Goal: Task Accomplishment & Management: Use online tool/utility

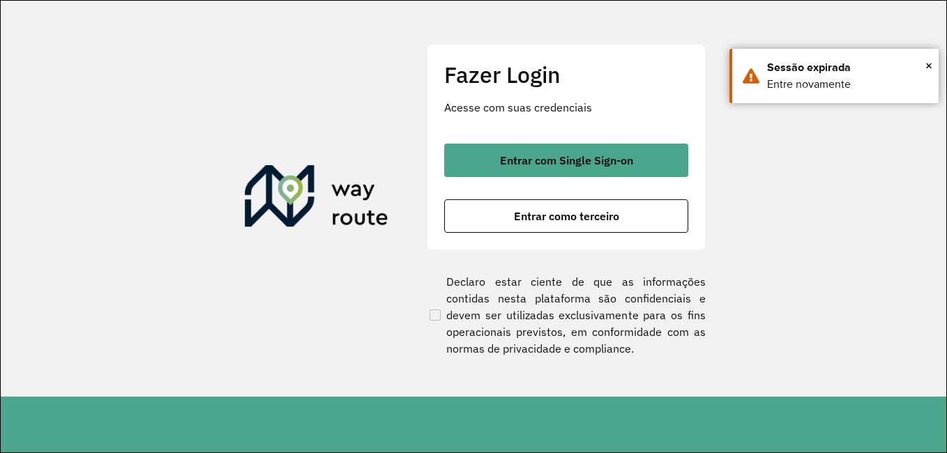
drag, startPoint x: 652, startPoint y: 134, endPoint x: 656, endPoint y: 149, distance: 15.2
click at [652, 135] on div "Fazer Login Acesse com suas credenciais Entrar com Single Sign-on Entrar como t…" at bounding box center [566, 147] width 279 height 206
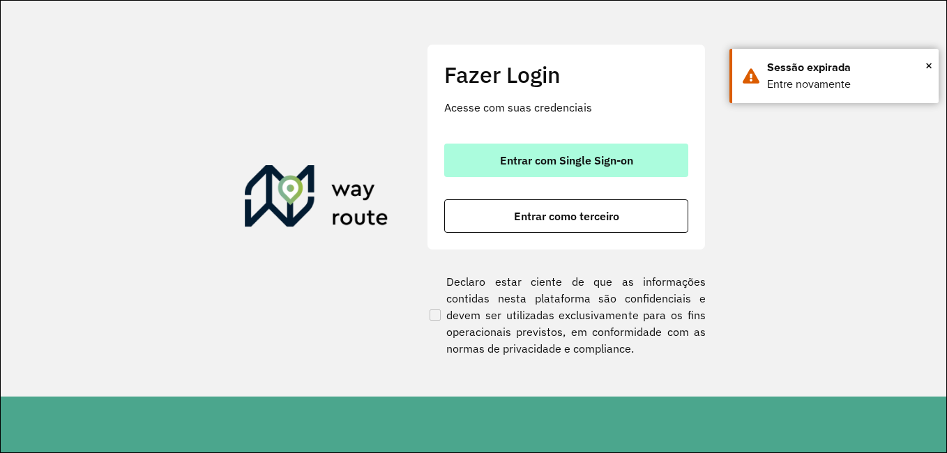
click at [656, 149] on button "Entrar com Single Sign-on" at bounding box center [566, 160] width 244 height 33
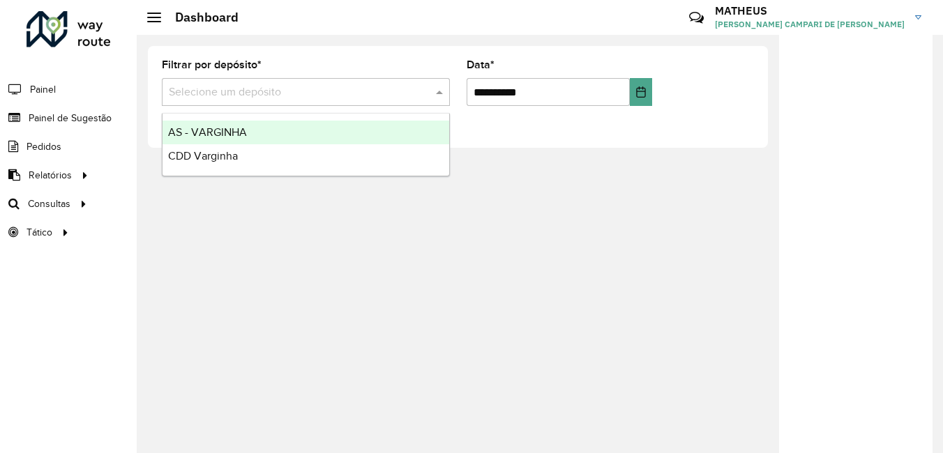
click at [253, 88] on input "text" at bounding box center [292, 92] width 246 height 17
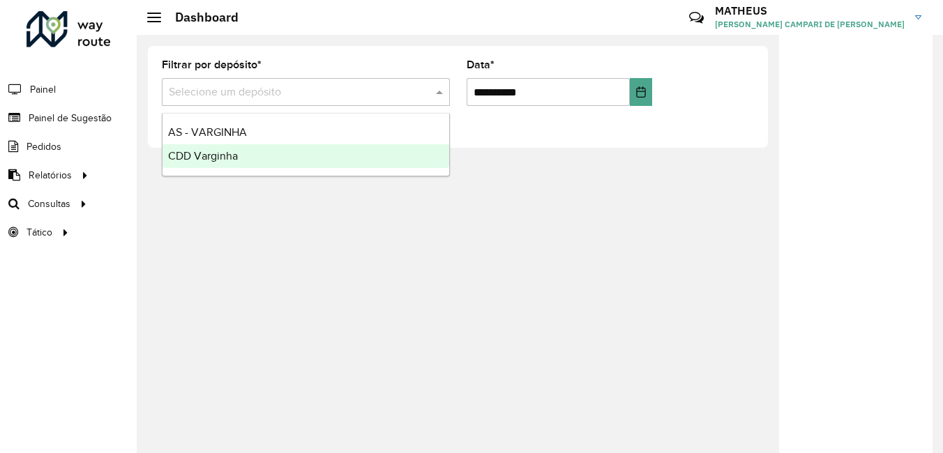
click at [218, 151] on span "CDD Varginha" at bounding box center [203, 156] width 70 height 12
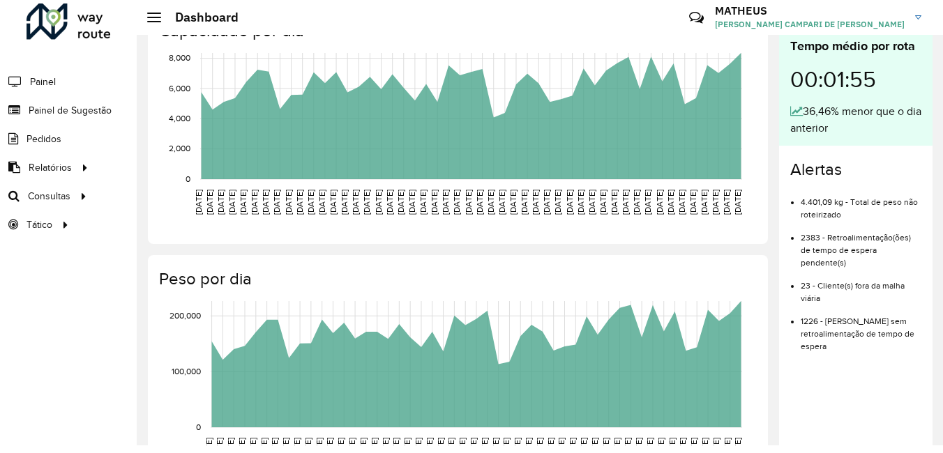
scroll to position [488, 0]
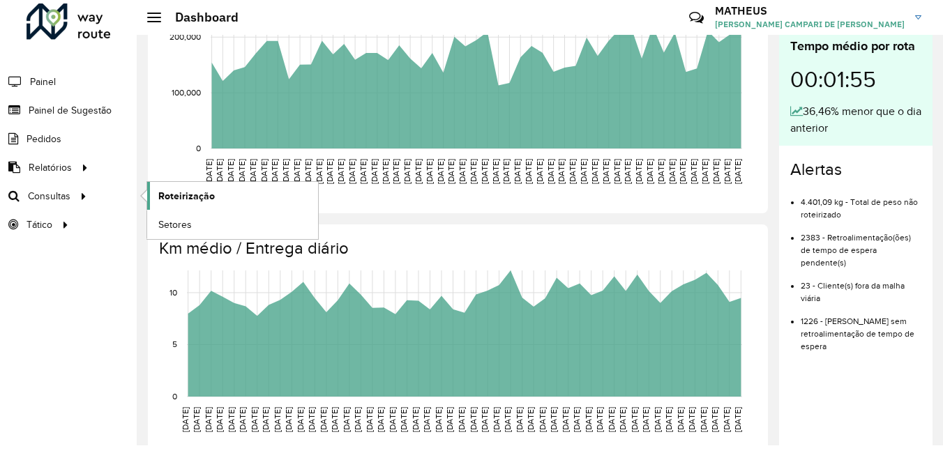
click at [261, 190] on link "Roteirização" at bounding box center [232, 196] width 171 height 28
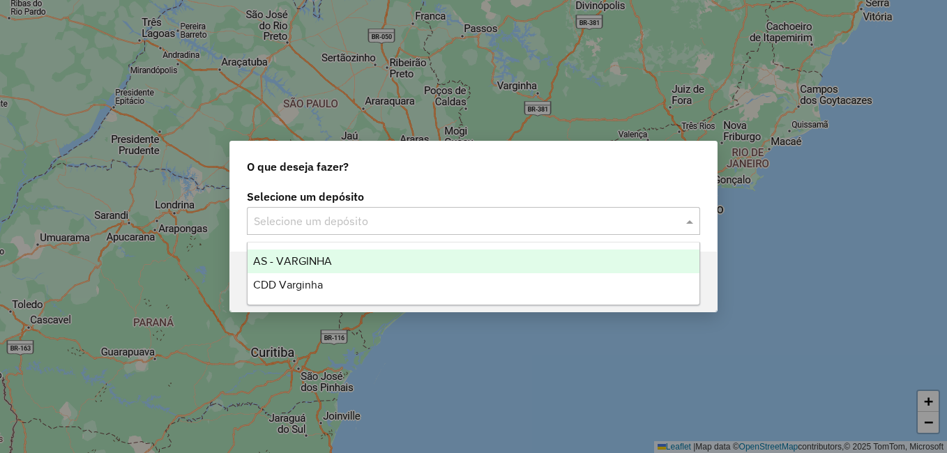
click at [599, 219] on input "text" at bounding box center [460, 221] width 412 height 17
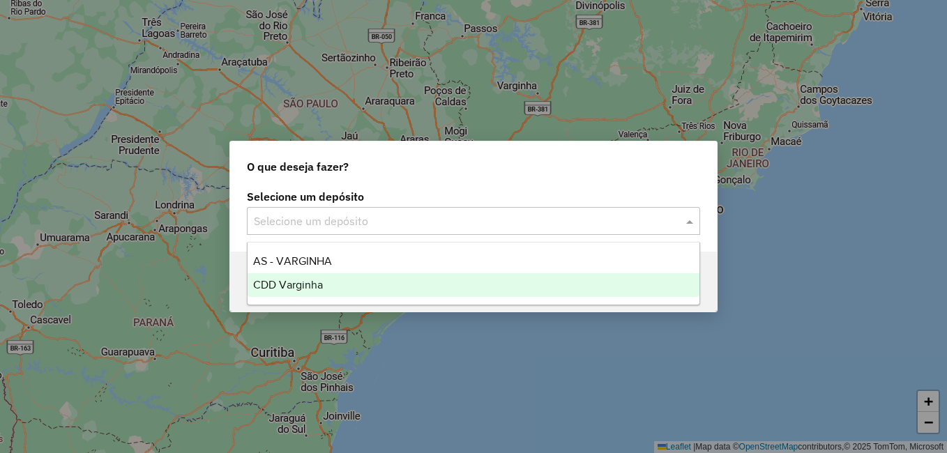
click at [449, 280] on div "CDD Varginha" at bounding box center [474, 285] width 452 height 24
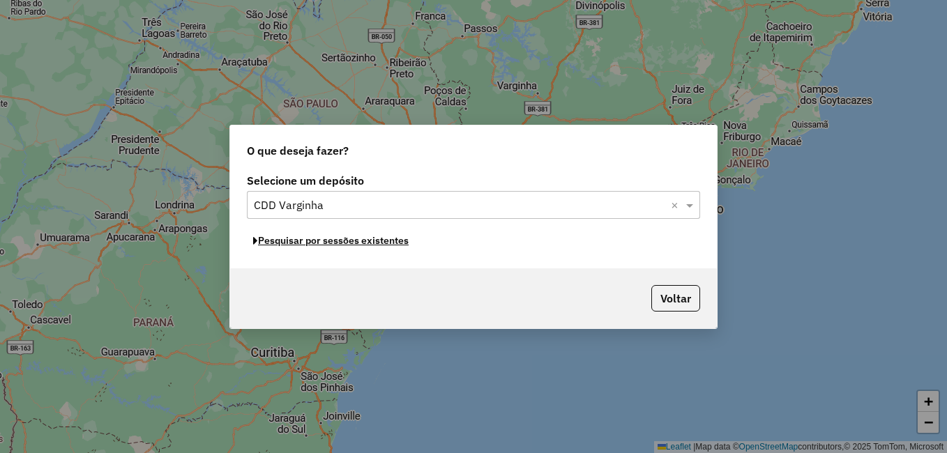
click at [357, 245] on button "Pesquisar por sessões existentes" at bounding box center [331, 241] width 168 height 22
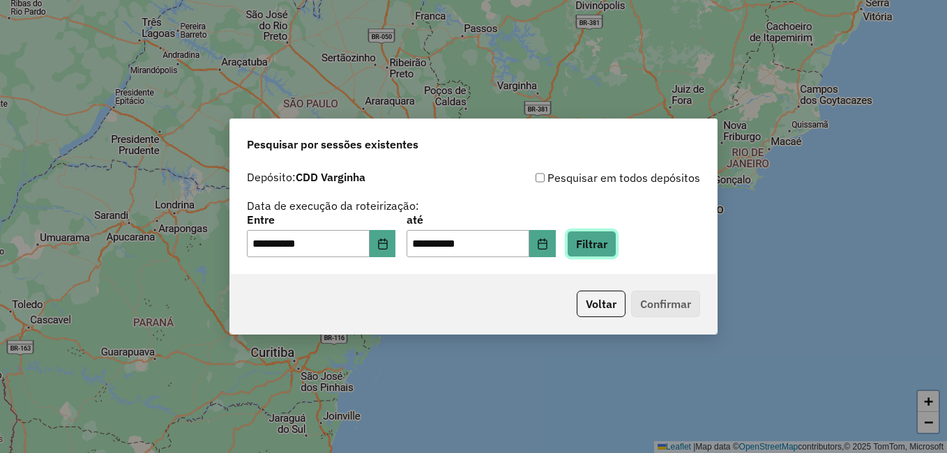
click at [606, 249] on button "Filtrar" at bounding box center [592, 244] width 50 height 27
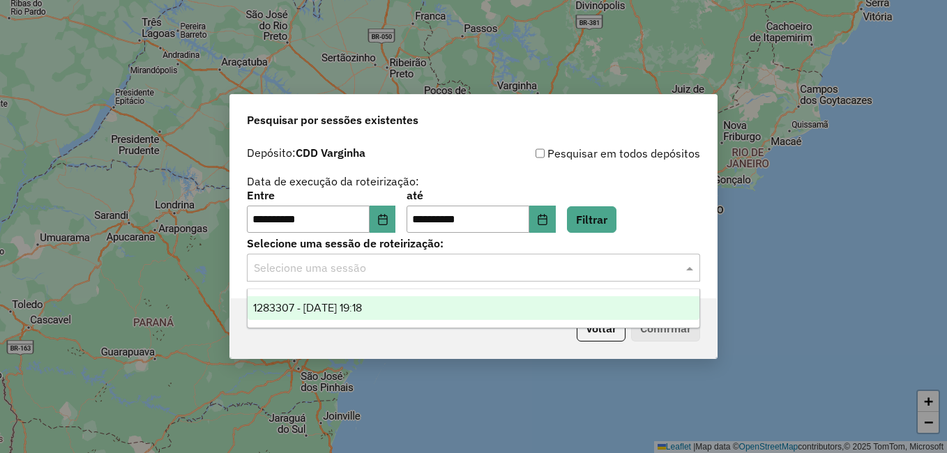
click at [426, 265] on input "text" at bounding box center [460, 268] width 412 height 17
click at [350, 313] on span "1283307 - 26/09/2025 19:18" at bounding box center [307, 308] width 109 height 12
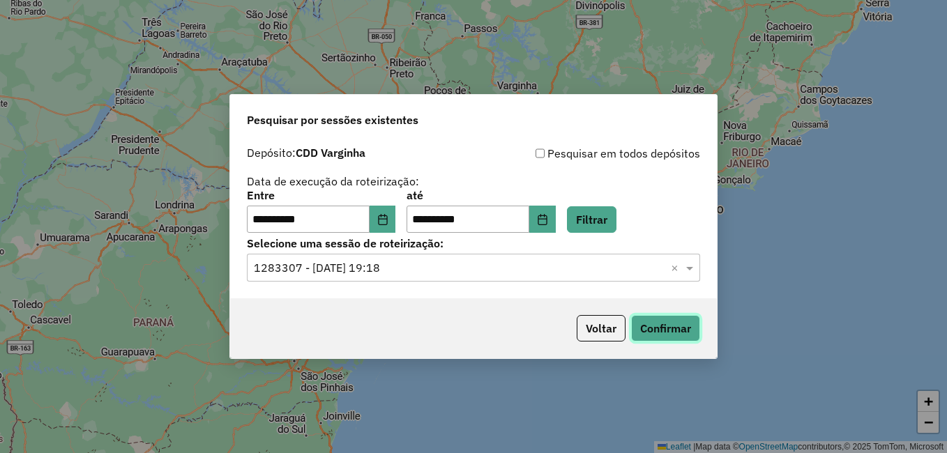
click at [661, 323] on button "Confirmar" at bounding box center [665, 328] width 69 height 27
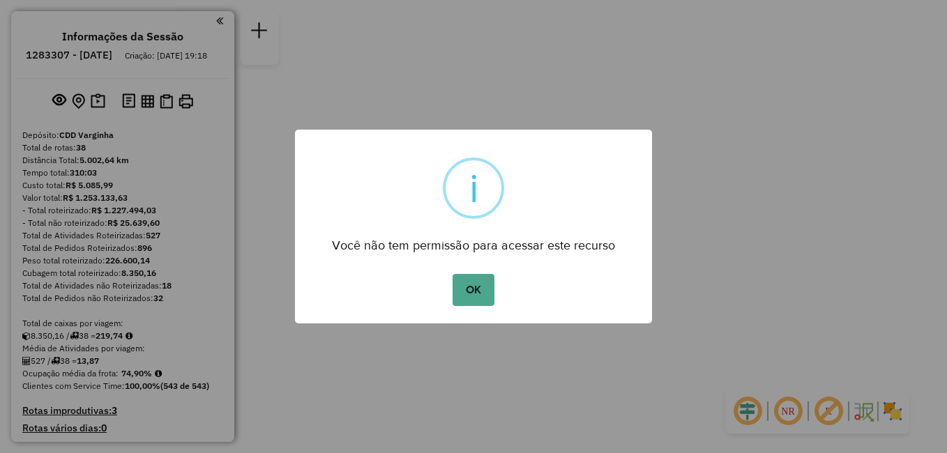
click at [451, 294] on div "OK No Cancel" at bounding box center [473, 290] width 357 height 39
click at [467, 294] on button "OK" at bounding box center [473, 290] width 41 height 32
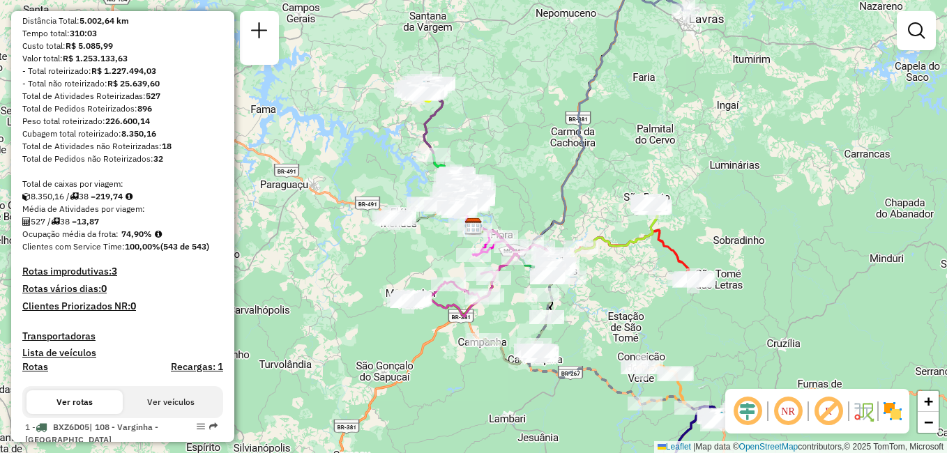
scroll to position [70, 0]
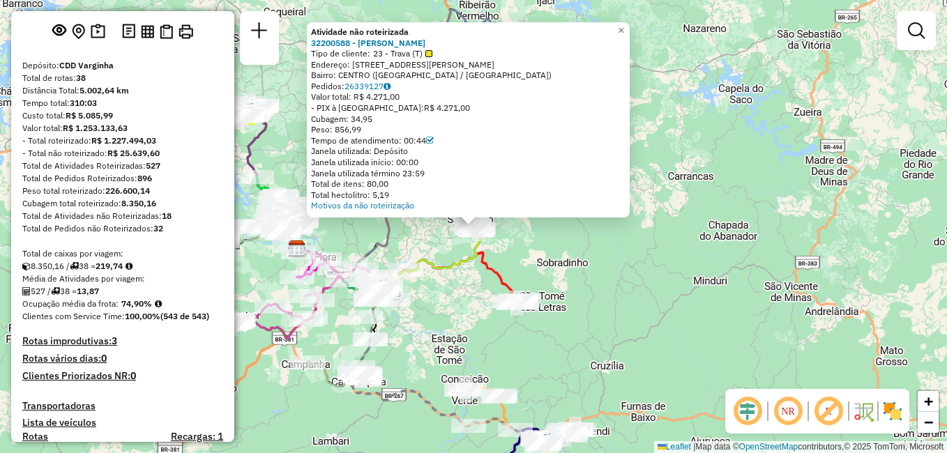
click at [719, 248] on div "Atividade não roteirizada 32200588 - [PERSON_NAME] GOM Tipo de cliente: 23 - Tr…" at bounding box center [473, 226] width 947 height 453
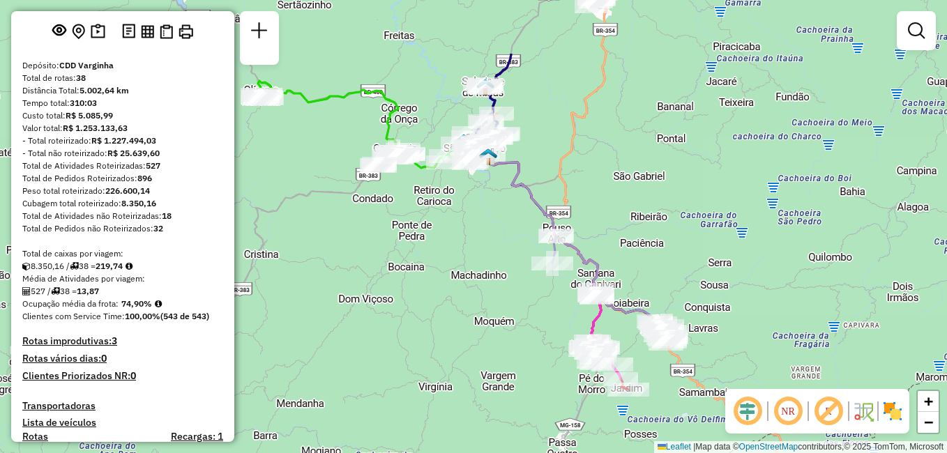
drag, startPoint x: 465, startPoint y: 249, endPoint x: 486, endPoint y: 363, distance: 115.5
click at [486, 363] on div "Rota 27 - Placa RUZ1J74 32211871 - RESTAURANTE DO PEIXE Rota 11 - Placa DKK5C94…" at bounding box center [473, 226] width 947 height 453
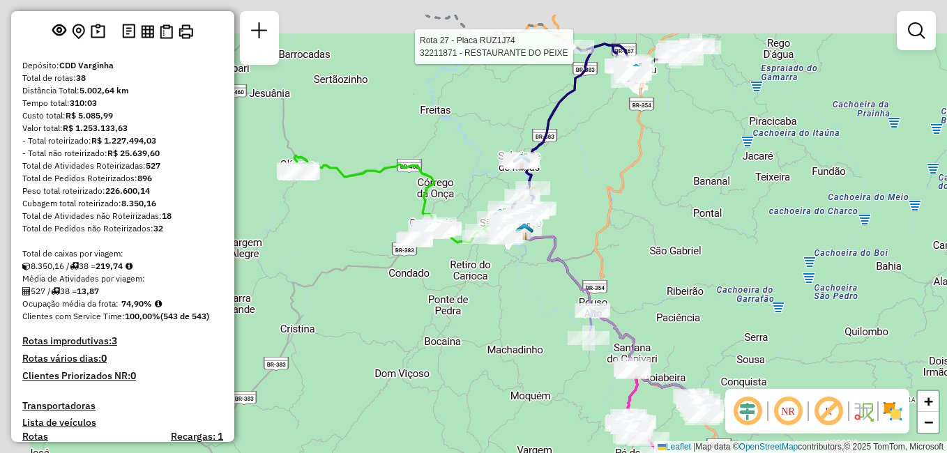
drag, startPoint x: 436, startPoint y: 253, endPoint x: 470, endPoint y: 317, distance: 72.1
click at [470, 317] on div "Rota 27 - Placa RUZ1J74 32211871 - RESTAURANTE DO PEIXE Rota 11 - Placa DKK5C94…" at bounding box center [473, 226] width 947 height 453
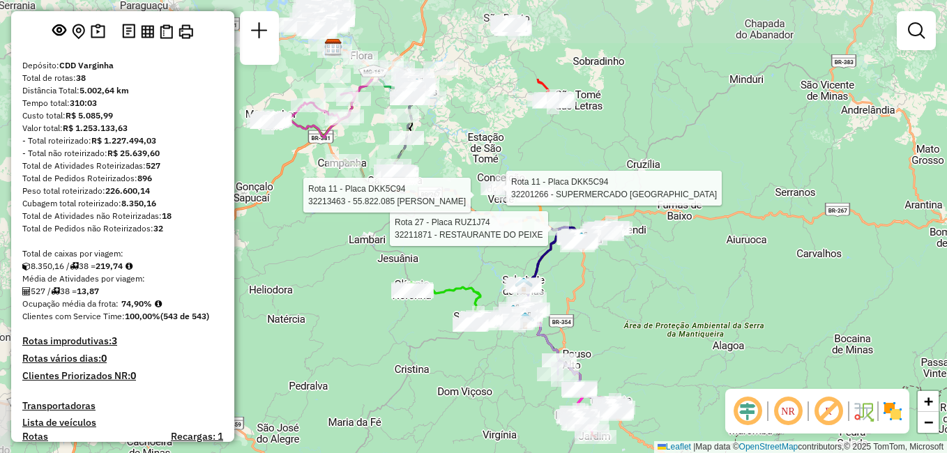
drag, startPoint x: 414, startPoint y: 148, endPoint x: 461, endPoint y: 272, distance: 132.7
click at [461, 272] on div "Rota 27 - Placa RUZ1J74 32211871 - RESTAURANTE DO PEIXE Rota 11 - Placa DKK5C94…" at bounding box center [473, 226] width 947 height 453
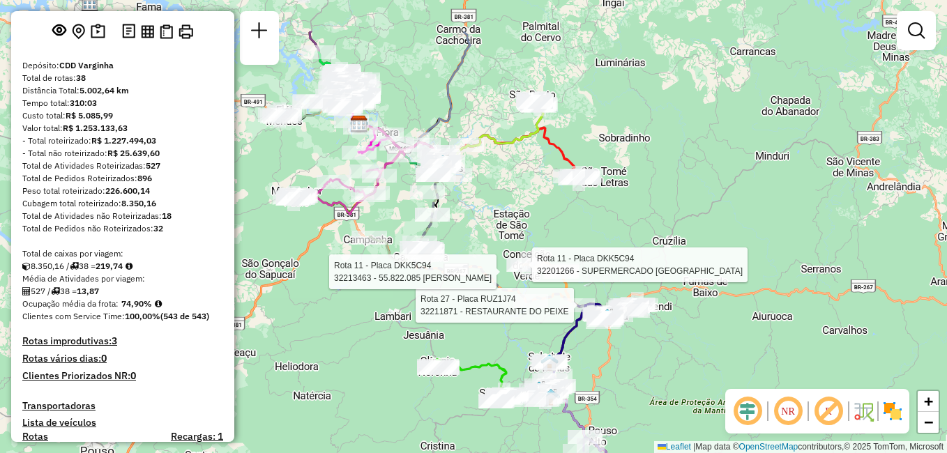
drag, startPoint x: 458, startPoint y: 141, endPoint x: 483, endPoint y: 218, distance: 81.0
click at [483, 218] on div "Rota 27 - Placa RUZ1J74 32211871 - RESTAURANTE DO PEIXE Rota 11 - Placa DKK5C94…" at bounding box center [473, 226] width 947 height 453
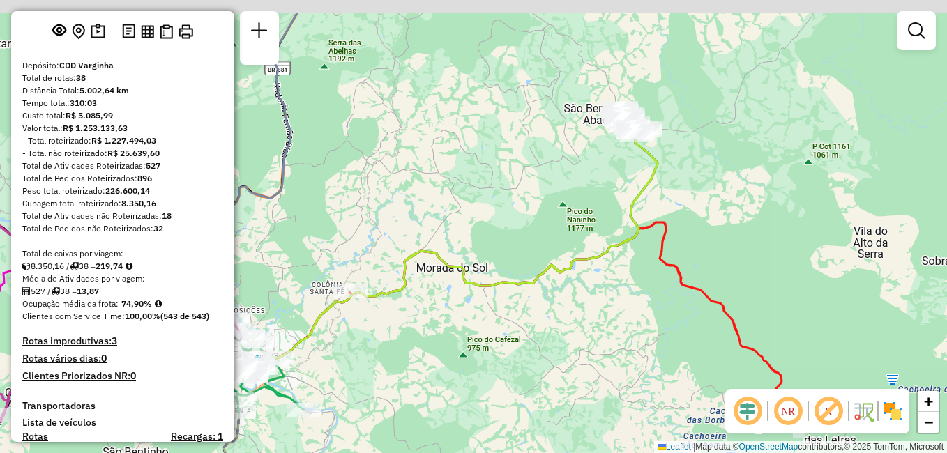
drag, startPoint x: 515, startPoint y: 116, endPoint x: 545, endPoint y: 179, distance: 69.6
click at [545, 179] on div "Rota 27 - Placa RUZ1J74 32211871 - RESTAURANTE DO PEIXE Rota 11 - Placa DKK5C94…" at bounding box center [473, 226] width 947 height 453
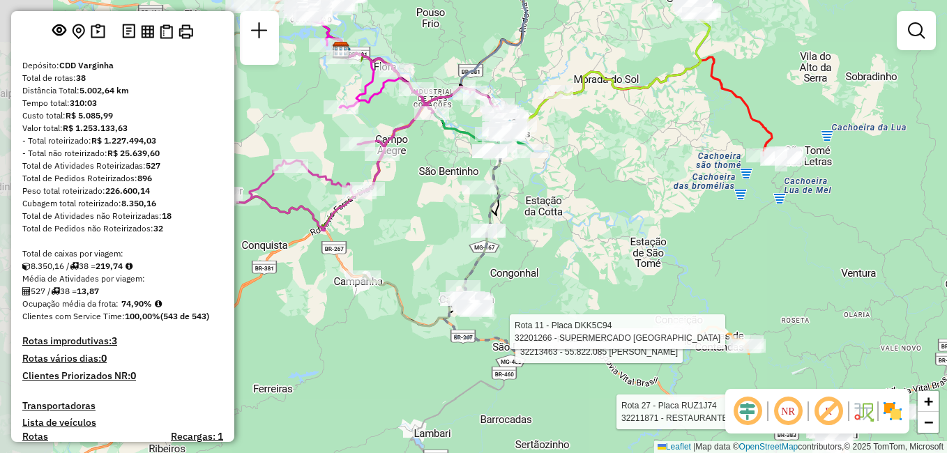
drag, startPoint x: 370, startPoint y: 254, endPoint x: 460, endPoint y: 131, distance: 152.6
click at [479, 110] on div "Rota 27 - Placa RUZ1J74 32211871 - RESTAURANTE DO PEIXE Rota 11 - Placa DKK5C94…" at bounding box center [473, 226] width 947 height 453
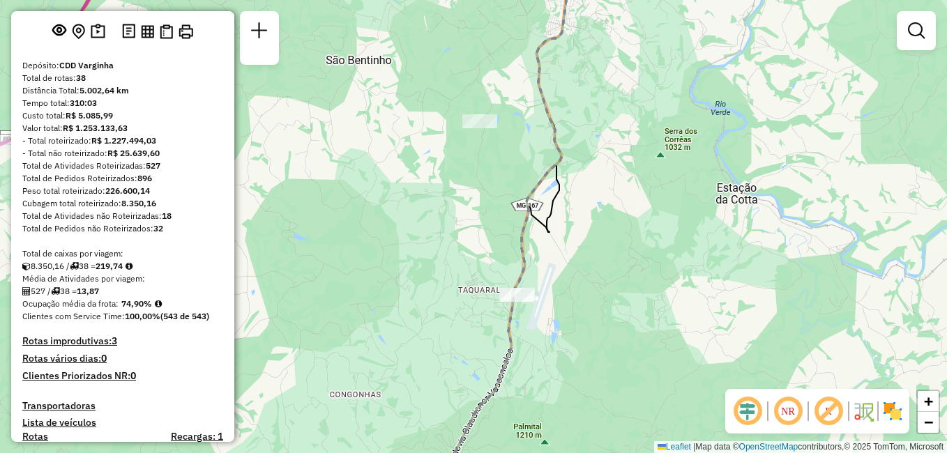
drag, startPoint x: 503, startPoint y: 336, endPoint x: 544, endPoint y: 361, distance: 47.9
click at [544, 361] on div "Rota 27 - Placa RUZ1J74 32211871 - RESTAURANTE DO PEIXE Rota 11 - Placa DKK5C94…" at bounding box center [473, 226] width 947 height 453
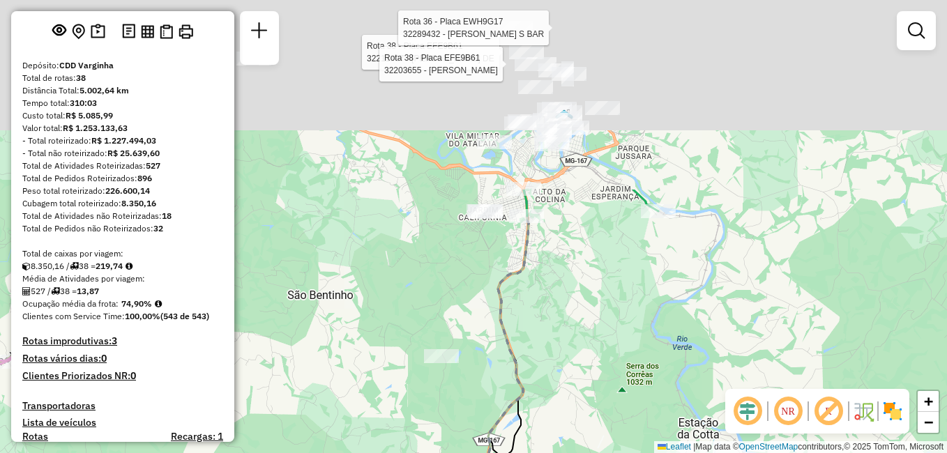
drag, startPoint x: 543, startPoint y: 72, endPoint x: 502, endPoint y: 315, distance: 246.3
click at [502, 315] on icon at bounding box center [459, 462] width 140 height 544
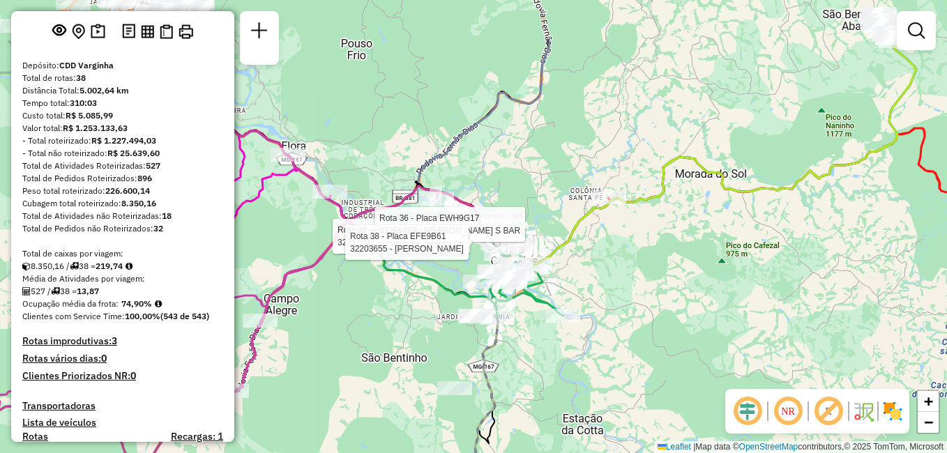
drag, startPoint x: 592, startPoint y: 154, endPoint x: 572, endPoint y: 254, distance: 101.7
click at [572, 254] on icon at bounding box center [710, 161] width 412 height 242
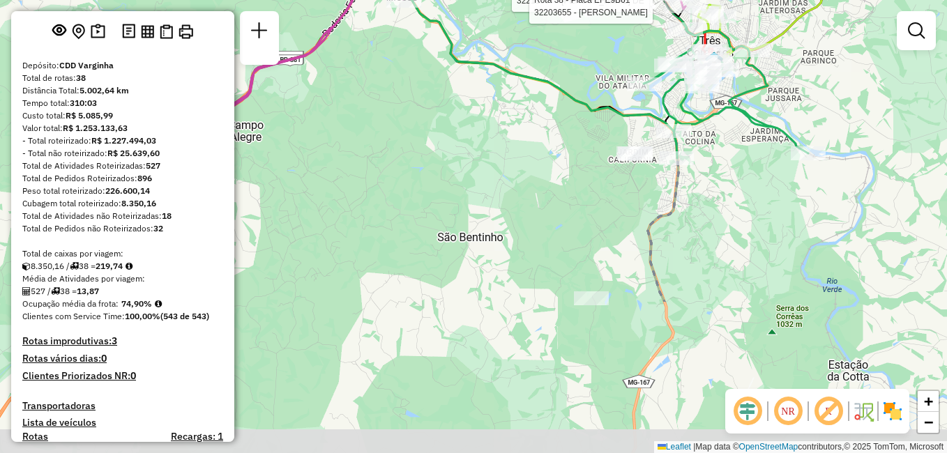
drag, startPoint x: 384, startPoint y: 369, endPoint x: 506, endPoint y: 171, distance: 233.1
click at [506, 171] on div "Rota 27 - Placa RUZ1J74 32211871 - RESTAURANTE DO PEIXE Rota 11 - Placa DKK5C94…" at bounding box center [473, 226] width 947 height 453
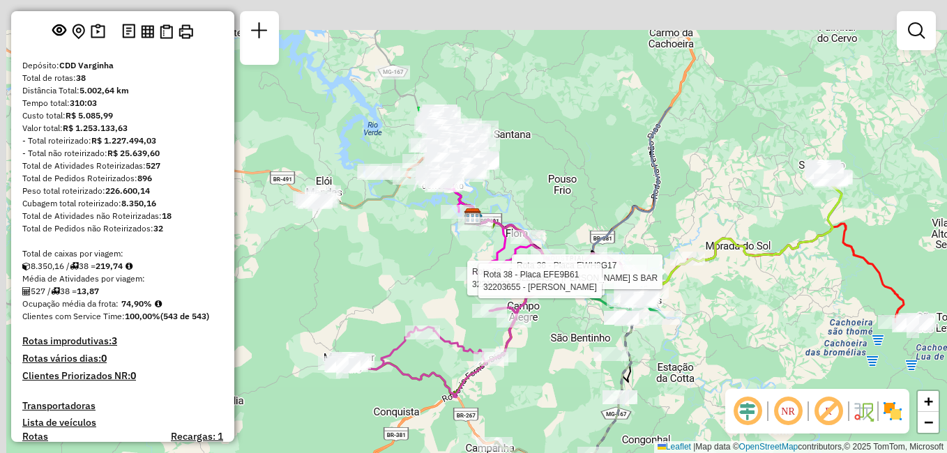
drag, startPoint x: 450, startPoint y: 251, endPoint x: 528, endPoint y: 404, distance: 171.6
click at [534, 411] on div "Rota 27 - Placa RUZ1J74 32211871 - RESTAURANTE DO PEIXE Rota 11 - Placa DKK5C94…" at bounding box center [473, 226] width 947 height 453
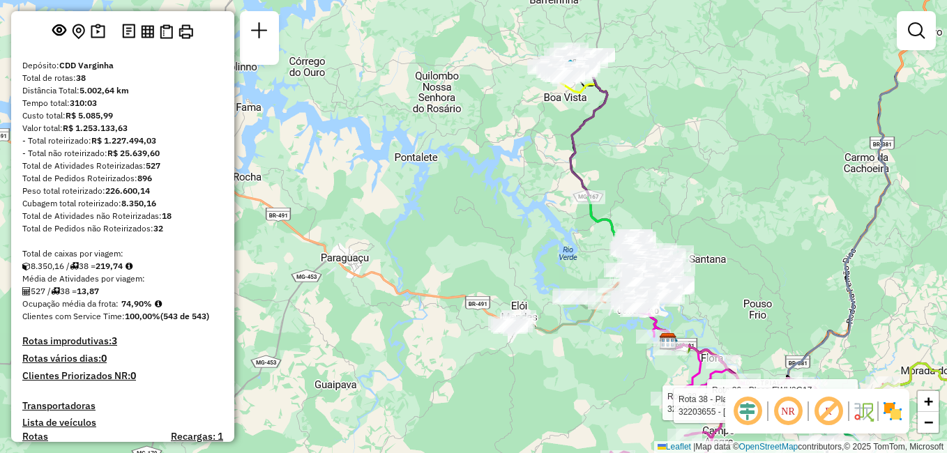
drag, startPoint x: 398, startPoint y: 266, endPoint x: 587, endPoint y: 370, distance: 215.7
click at [592, 383] on div "Rota 27 - Placa RUZ1J74 32211871 - RESTAURANTE DO PEIXE Rota 11 - Placa DKK5C94…" at bounding box center [473, 226] width 947 height 453
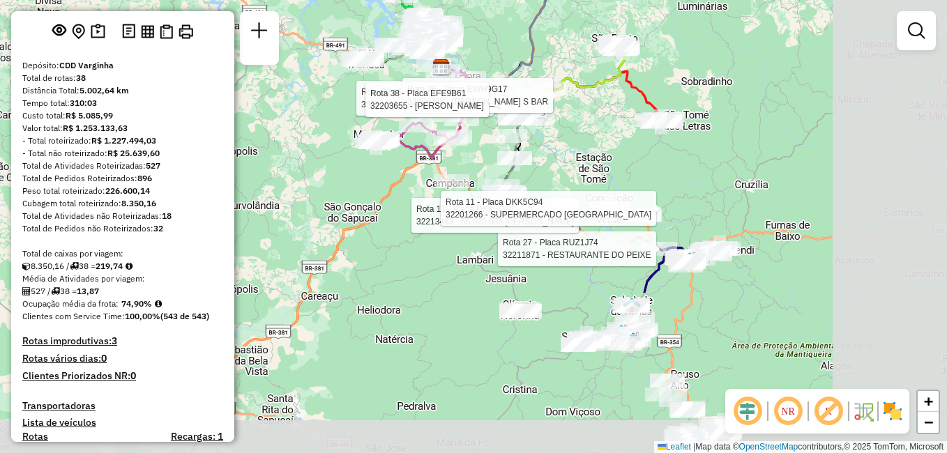
drag, startPoint x: 435, startPoint y: 264, endPoint x: 308, endPoint y: 80, distance: 223.7
click at [308, 80] on div "Rota 27 - Placa RUZ1J74 32211871 - RESTAURANTE DO PEIXE Rota 11 - Placa DKK5C94…" at bounding box center [473, 226] width 947 height 453
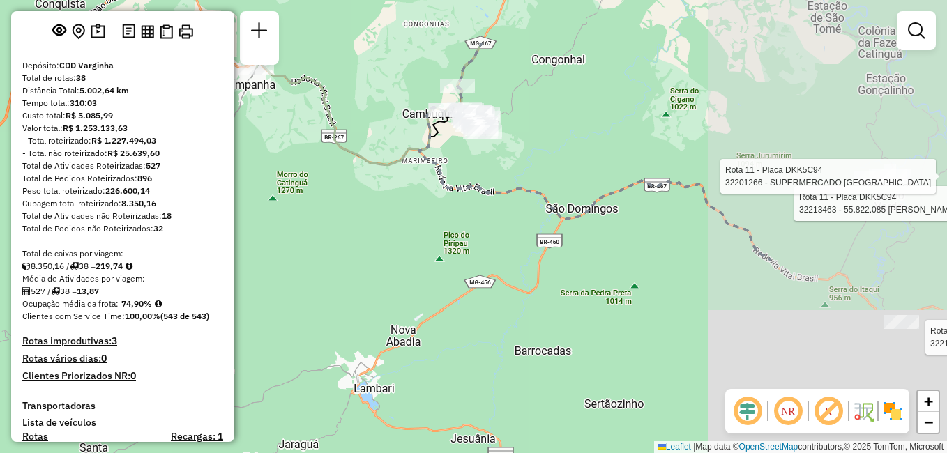
drag, startPoint x: 575, startPoint y: 149, endPoint x: 303, endPoint y: 228, distance: 283.5
click at [302, 239] on div "Rota 27 - Placa RUZ1J74 32211871 - RESTAURANTE DO PEIXE Rota 11 - Placa DKK5C94…" at bounding box center [473, 226] width 947 height 453
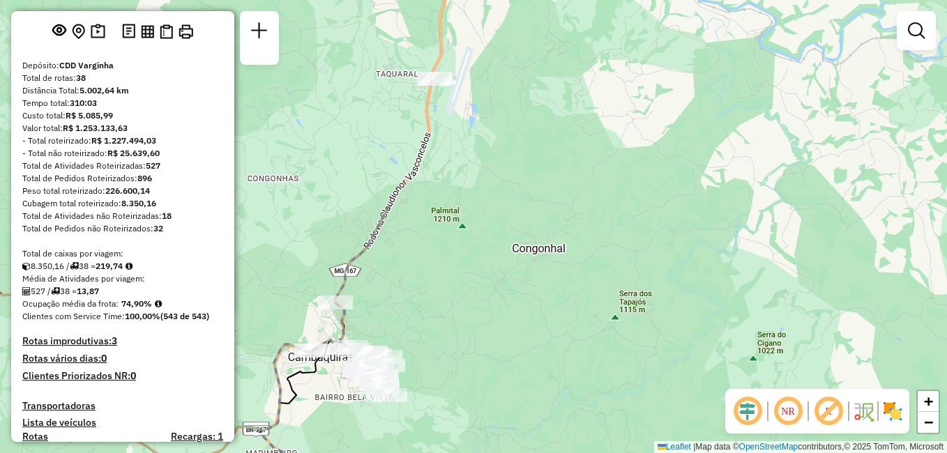
drag, startPoint x: 594, startPoint y: 37, endPoint x: 391, endPoint y: 289, distance: 323.5
click at [391, 289] on div "Rota 27 - Placa RUZ1J74 32211871 - RESTAURANTE DO PEIXE Rota 11 - Placa DKK5C94…" at bounding box center [473, 226] width 947 height 453
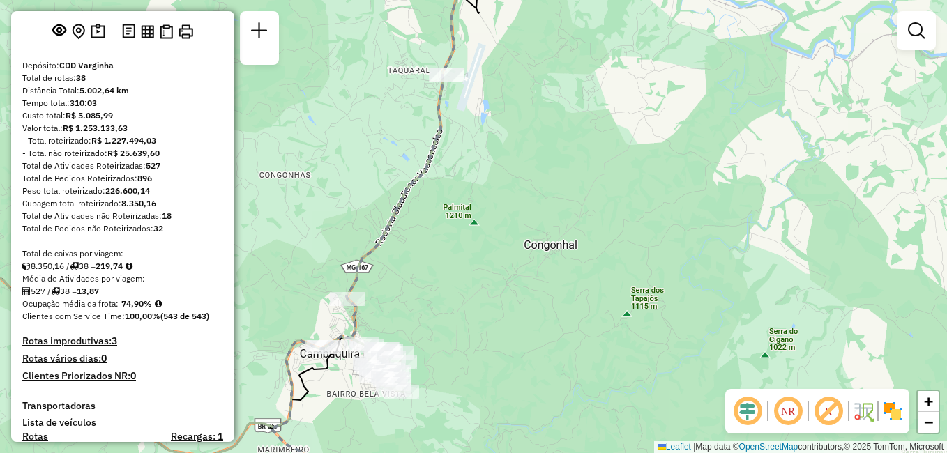
drag, startPoint x: 439, startPoint y: 225, endPoint x: 451, endPoint y: 221, distance: 12.4
click at [451, 221] on div "Rota 27 - Placa RUZ1J74 32211871 - RESTAURANTE DO PEIXE Rota 11 - Placa DKK5C94…" at bounding box center [473, 226] width 947 height 453
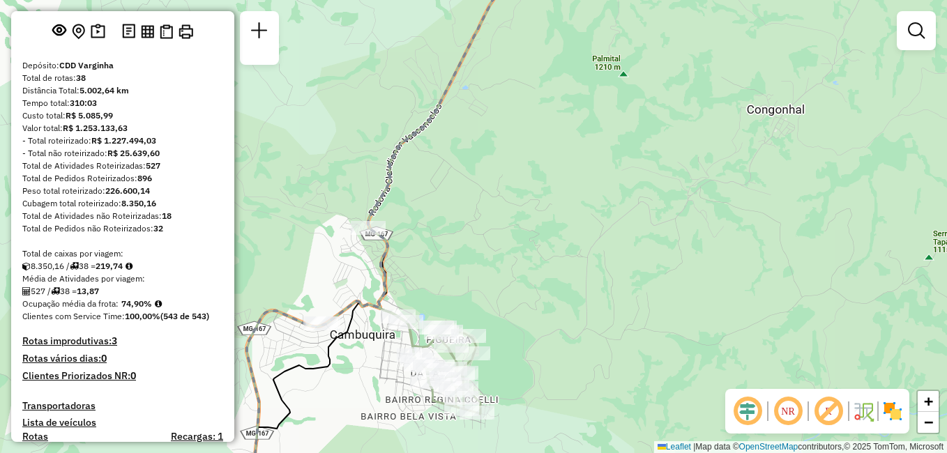
drag, startPoint x: 380, startPoint y: 297, endPoint x: 413, endPoint y: 244, distance: 62.3
click at [413, 244] on div "Rota 27 - Placa RUZ1J74 32211871 - RESTAURANTE DO PEIXE Rota 11 - Placa DKK5C94…" at bounding box center [473, 226] width 947 height 453
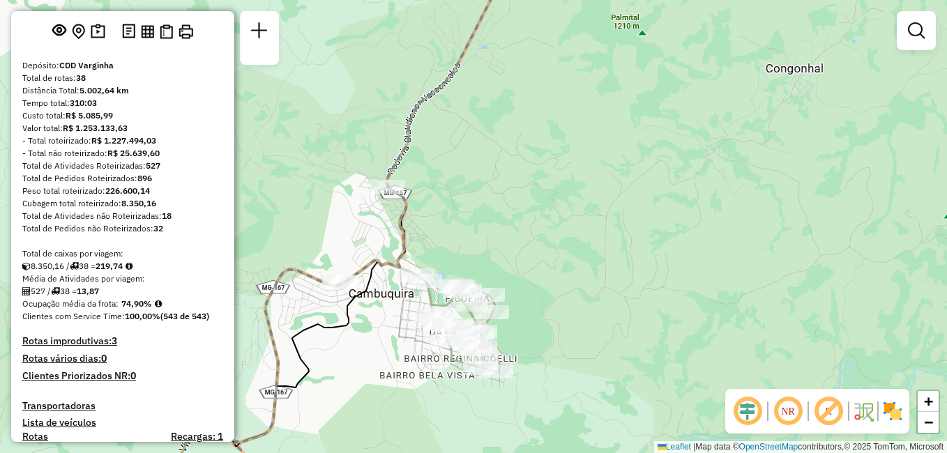
drag, startPoint x: 348, startPoint y: 285, endPoint x: 378, endPoint y: 211, distance: 80.4
click at [378, 211] on div "Rota 27 - Placa RUZ1J74 32211871 - RESTAURANTE DO PEIXE Rota 11 - Placa DKK5C94…" at bounding box center [473, 226] width 947 height 453
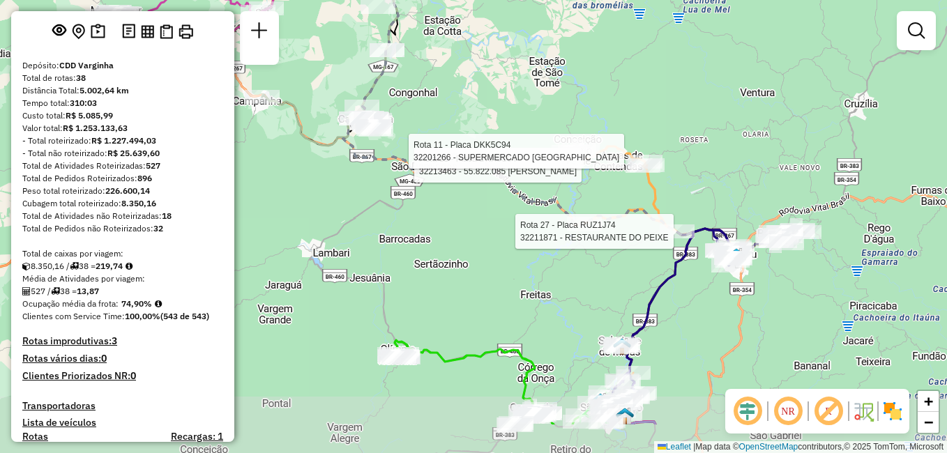
drag, startPoint x: 503, startPoint y: 380, endPoint x: 447, endPoint y: 317, distance: 84.0
click at [447, 317] on div "Rota 27 - Placa RUZ1J74 32211871 - RESTAURANTE DO PEIXE Rota 11 - Placa DKK5C94…" at bounding box center [473, 226] width 947 height 453
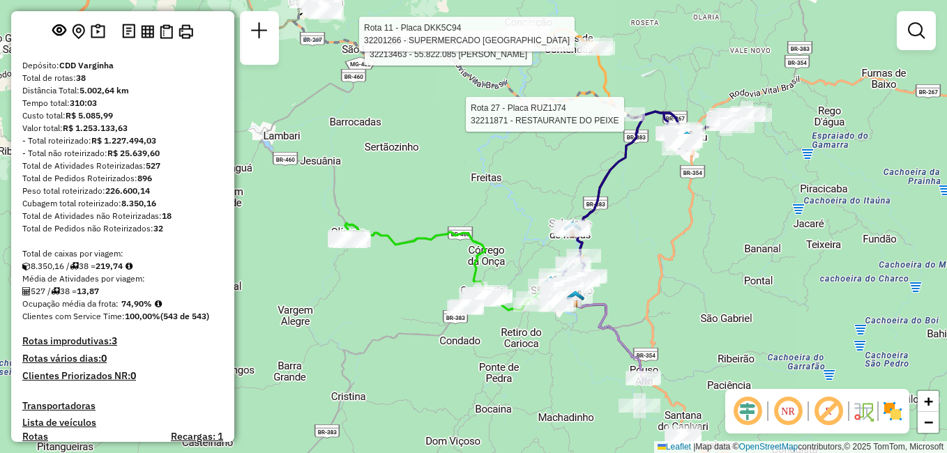
drag, startPoint x: 445, startPoint y: 322, endPoint x: 382, endPoint y: 171, distance: 164.2
click at [382, 171] on div "Rota 27 - Placa RUZ1J74 32211871 - RESTAURANTE DO PEIXE Rota 11 - Placa DKK5C94…" at bounding box center [473, 226] width 947 height 453
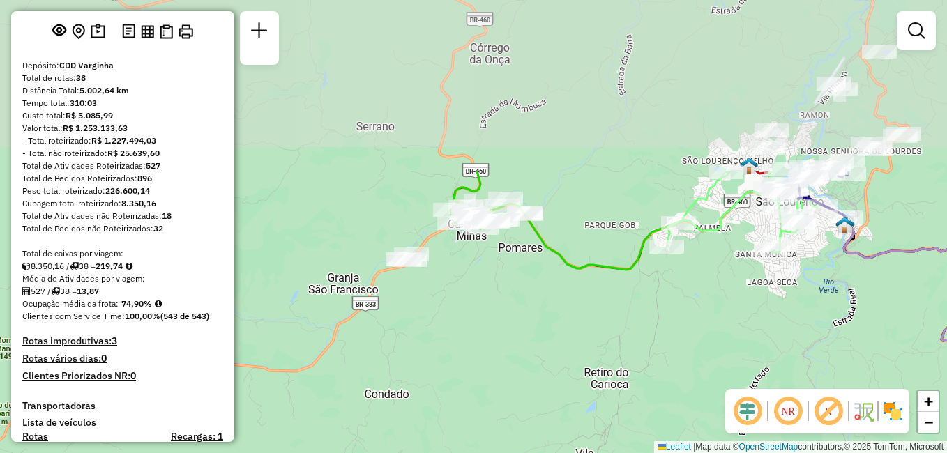
drag, startPoint x: 459, startPoint y: 230, endPoint x: 408, endPoint y: 445, distance: 221.5
click at [408, 445] on div "Rota 27 - Placa RUZ1J74 32211871 - RESTAURANTE DO PEIXE Rota 11 - Placa DKK5C94…" at bounding box center [473, 226] width 947 height 453
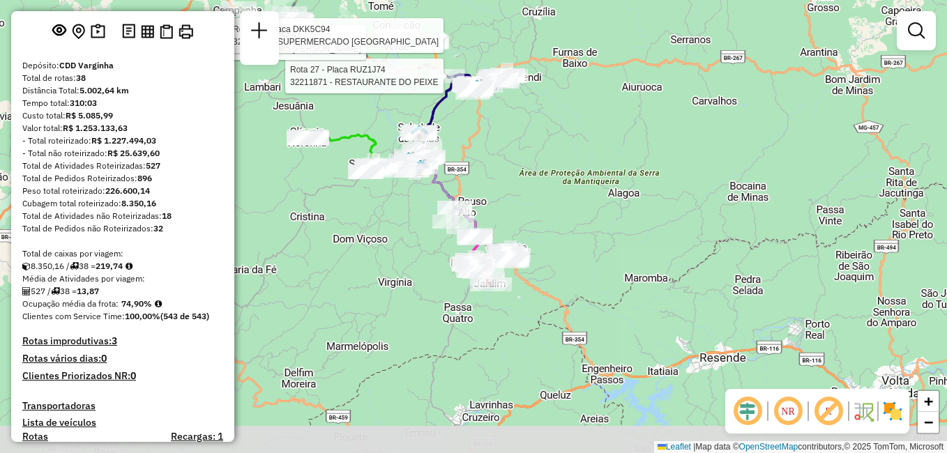
drag, startPoint x: 545, startPoint y: 322, endPoint x: 416, endPoint y: 204, distance: 174.8
click at [416, 204] on div "Rota 27 - Placa RUZ1J74 32211871 - RESTAURANTE DO PEIXE Rota 11 - Placa DKK5C94…" at bounding box center [473, 226] width 947 height 453
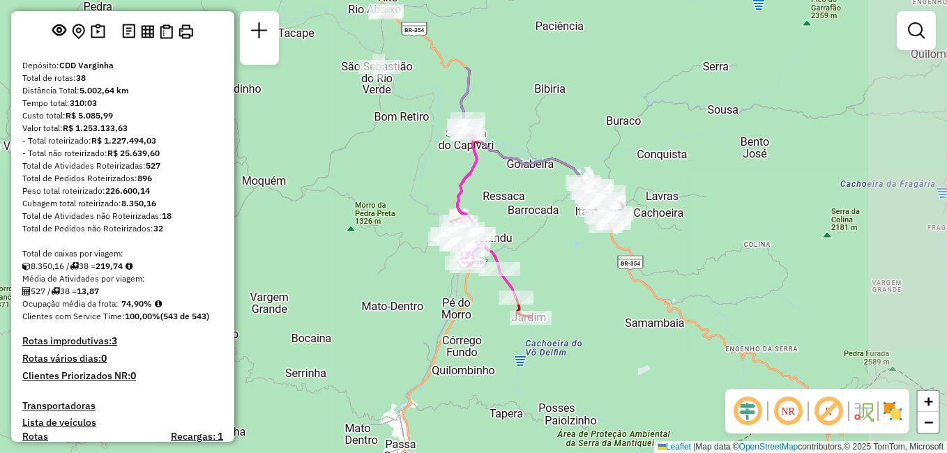
drag, startPoint x: 615, startPoint y: 253, endPoint x: 510, endPoint y: 365, distance: 154.0
click at [510, 365] on div "Rota 27 - Placa RUZ1J74 32211871 - RESTAURANTE DO PEIXE Rota 11 - Placa DKK5C94…" at bounding box center [473, 226] width 947 height 453
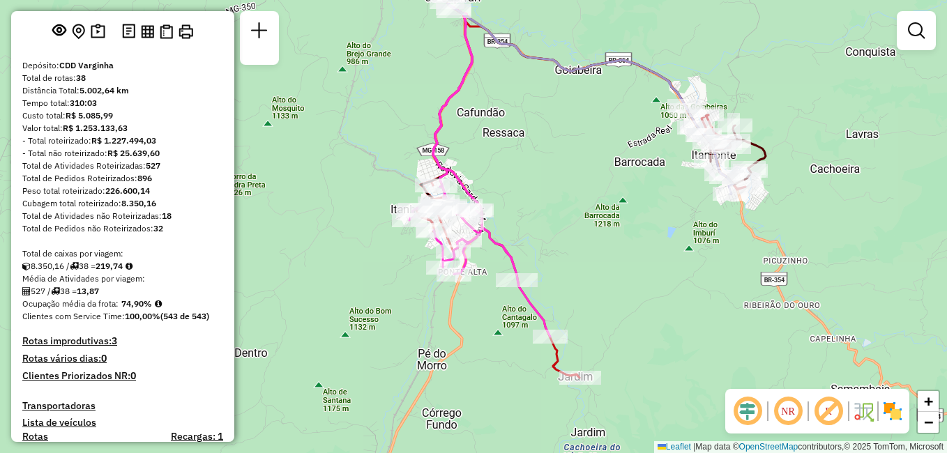
drag, startPoint x: 583, startPoint y: 137, endPoint x: 568, endPoint y: 185, distance: 50.3
click at [568, 185] on div "Rota 27 - Placa RUZ1J74 32211871 - RESTAURANTE DO PEIXE Rota 11 - Placa DKK5C94…" at bounding box center [473, 226] width 947 height 453
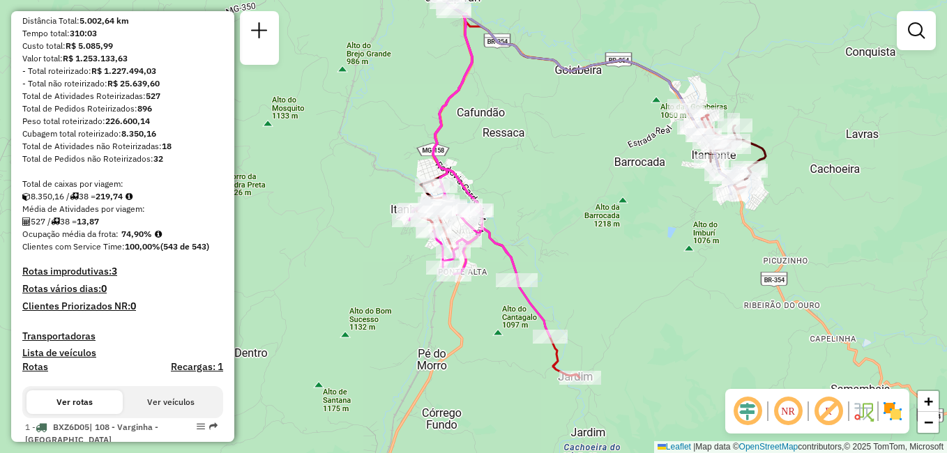
scroll to position [349, 0]
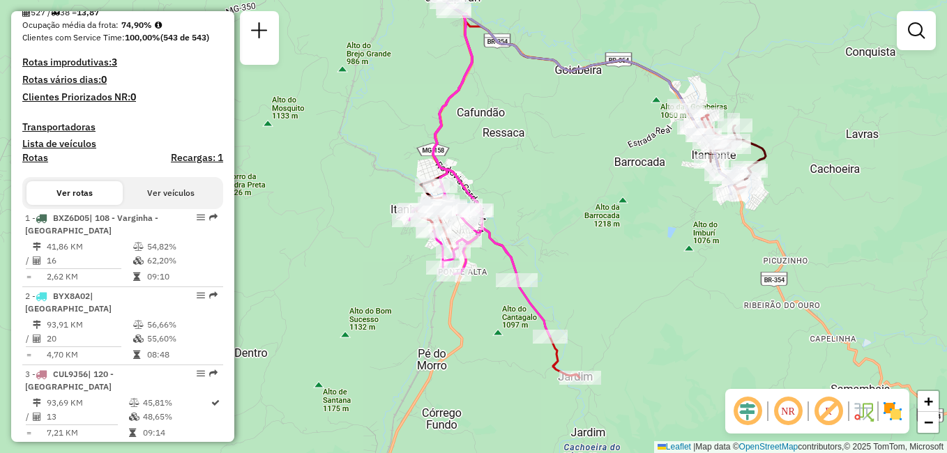
click at [137, 204] on button "Ver veículos" at bounding box center [171, 193] width 96 height 24
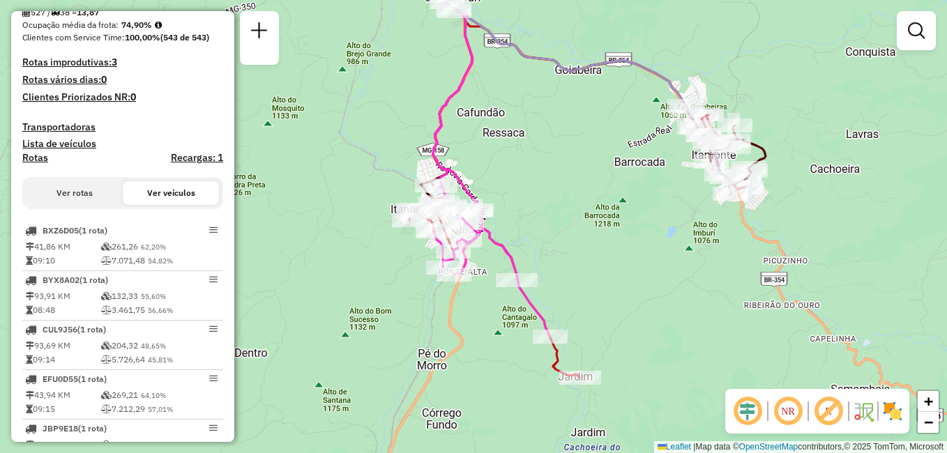
click at [103, 197] on button "Ver rotas" at bounding box center [75, 193] width 96 height 24
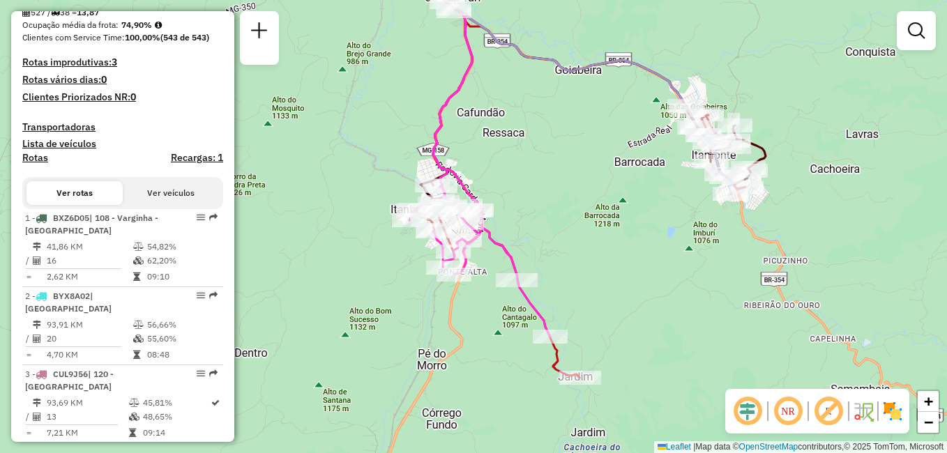
scroll to position [70, 0]
